Goal: Check status: Check status

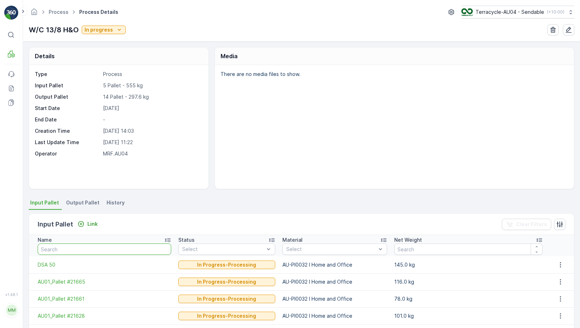
click at [76, 248] on input "text" at bounding box center [104, 249] width 133 height 11
click at [85, 226] on div "Link" at bounding box center [87, 223] width 20 height 7
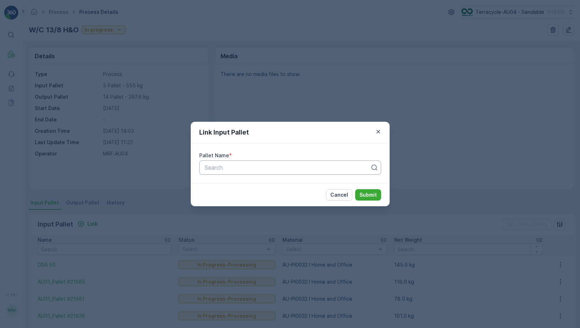
click at [225, 167] on div at bounding box center [287, 167] width 167 height 6
type input "22208"
click at [324, 185] on div "AU01_Pallet #22208" at bounding box center [289, 185] width 173 height 6
click at [379, 193] on button "Submit" at bounding box center [368, 194] width 26 height 11
click at [375, 192] on p "Submit" at bounding box center [367, 194] width 17 height 7
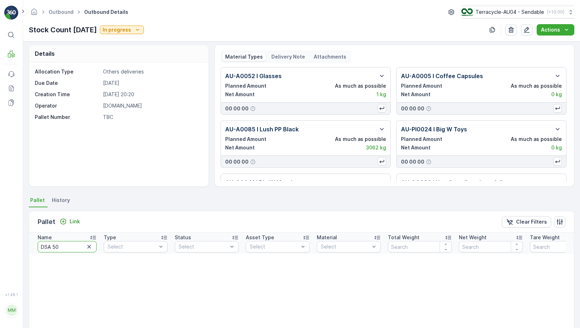
drag, startPoint x: 80, startPoint y: 245, endPoint x: -1, endPoint y: 245, distance: 80.2
click at [0, 245] on html "Success Parcel: DSA 50, Allocation: Stock Count [DATE] - removed ⌘B MRF Events …" at bounding box center [290, 164] width 580 height 328
type input "22208"
